Goal: Check status

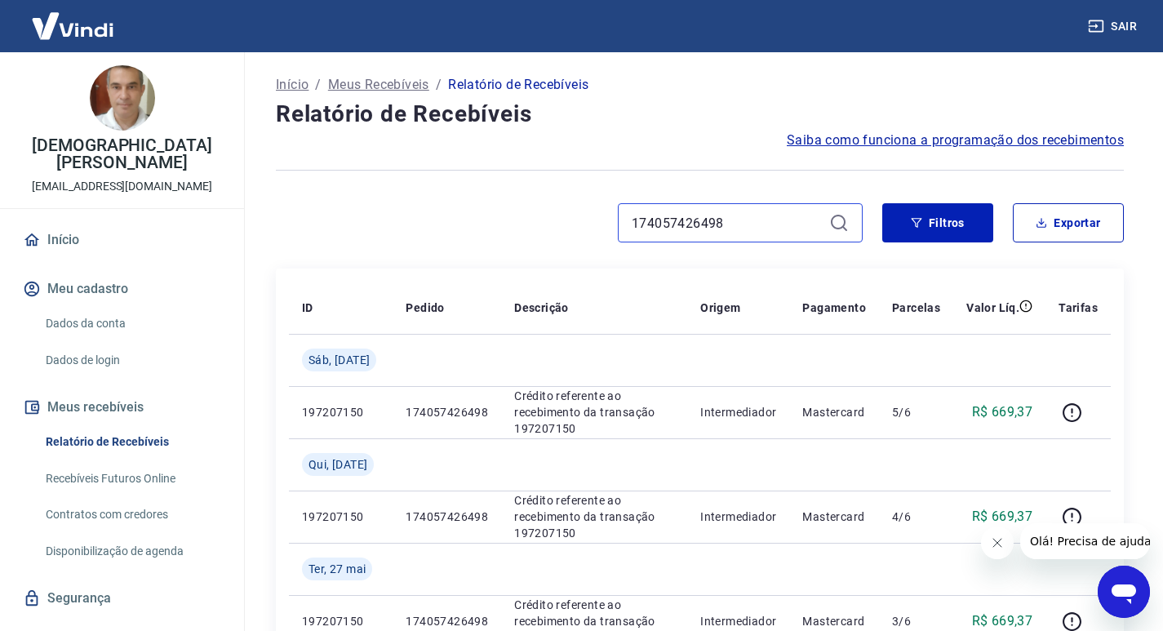
click at [664, 219] on input "174057426498" at bounding box center [726, 222] width 191 height 24
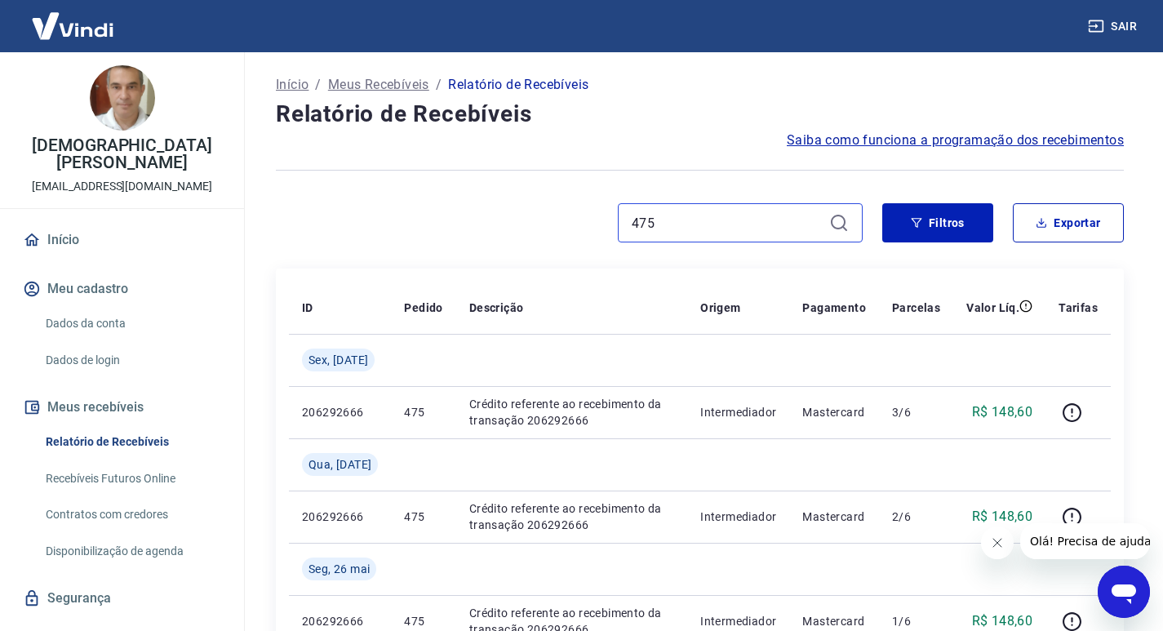
click at [650, 225] on input "475" at bounding box center [726, 222] width 191 height 24
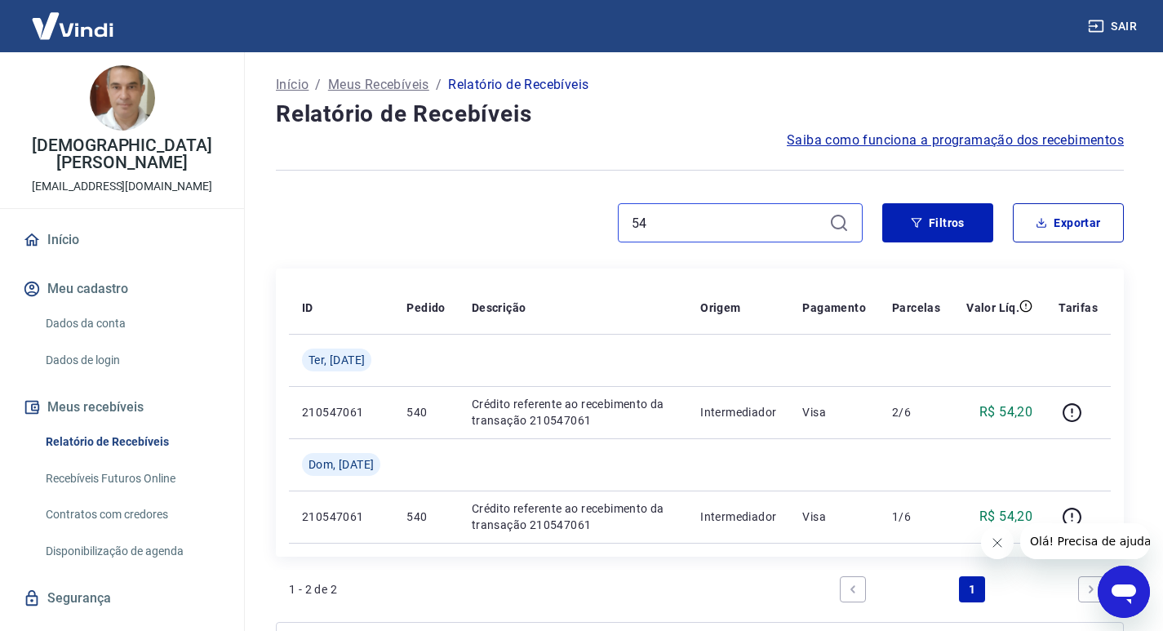
type input "5"
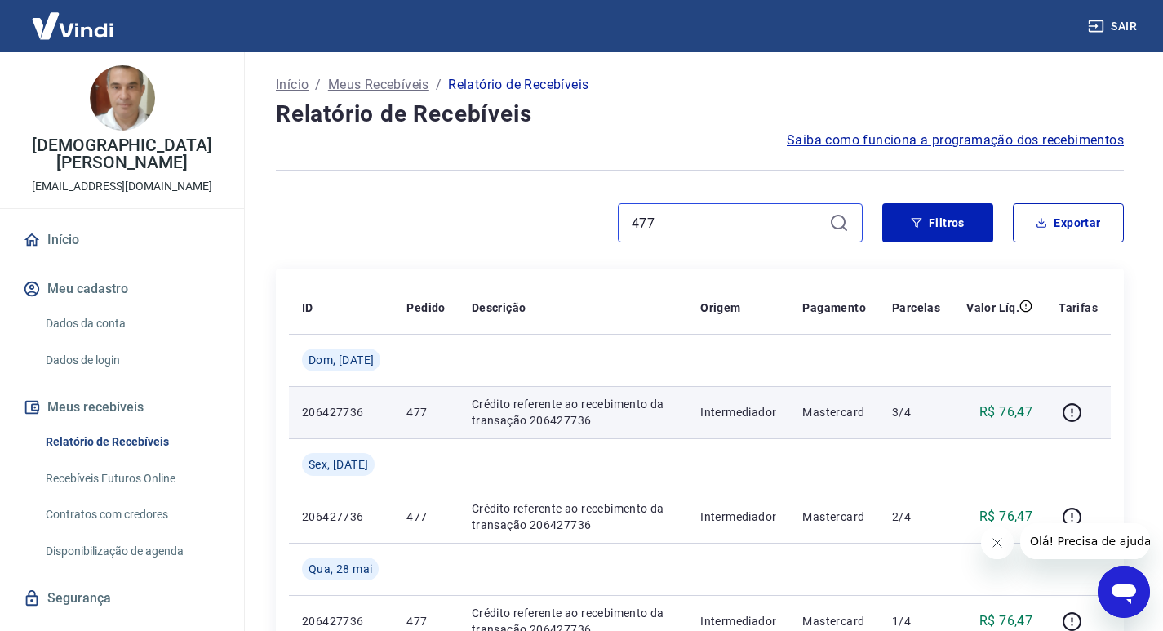
scroll to position [82, 0]
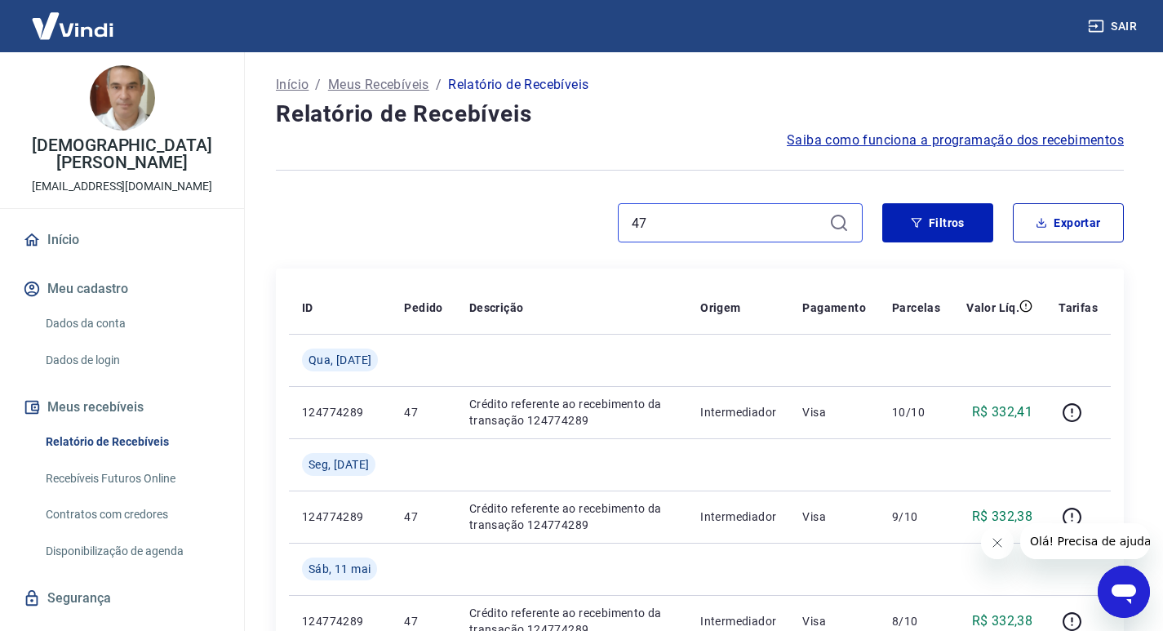
click at [650, 215] on input "47" at bounding box center [726, 222] width 191 height 24
paste input "174249048832"
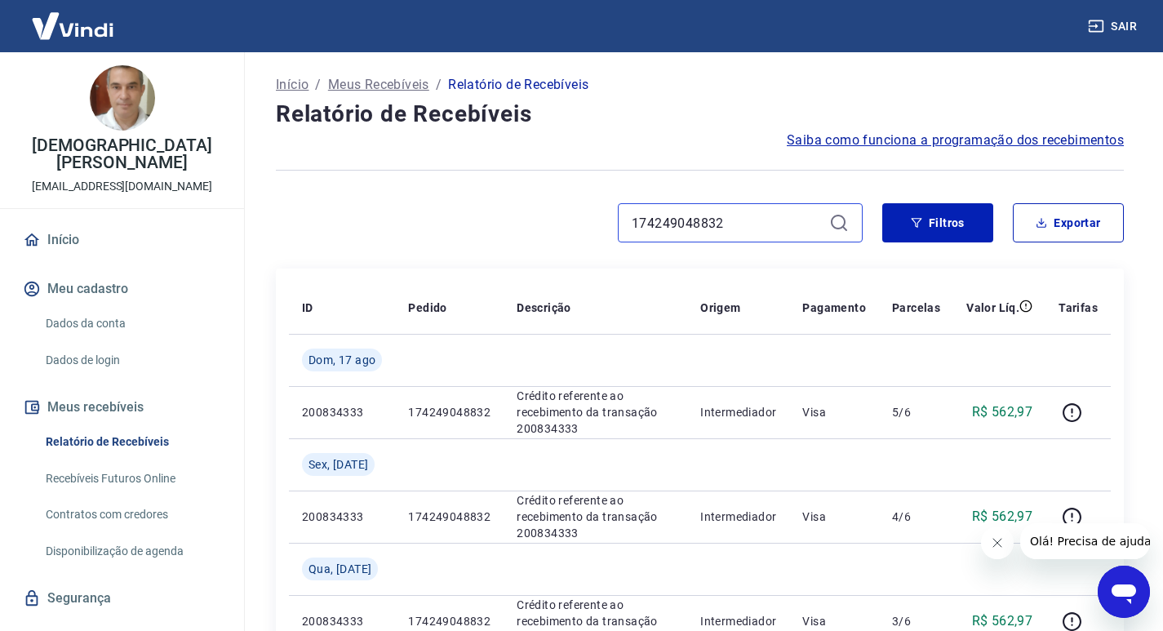
type input "174249048832"
